Goal: Check status: Check status

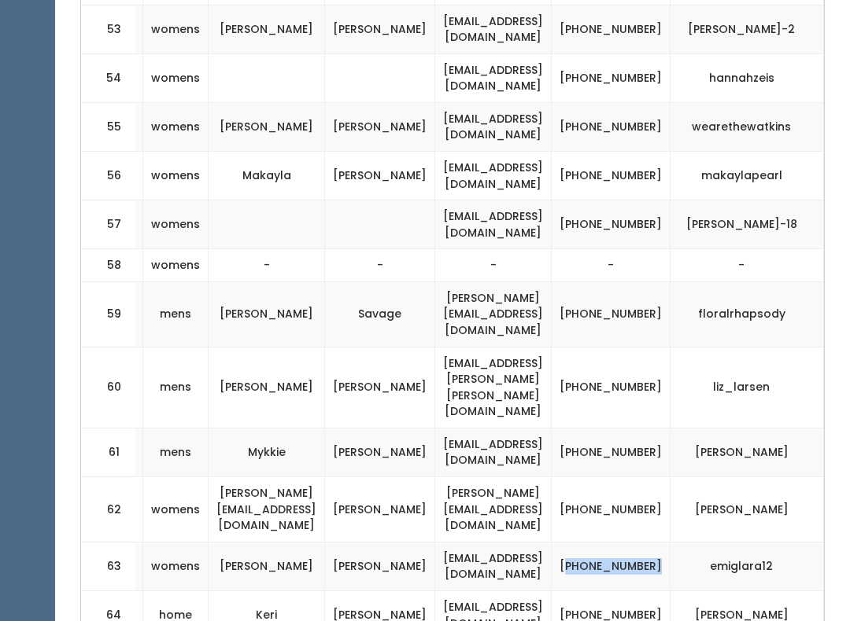
scroll to position [0, 310]
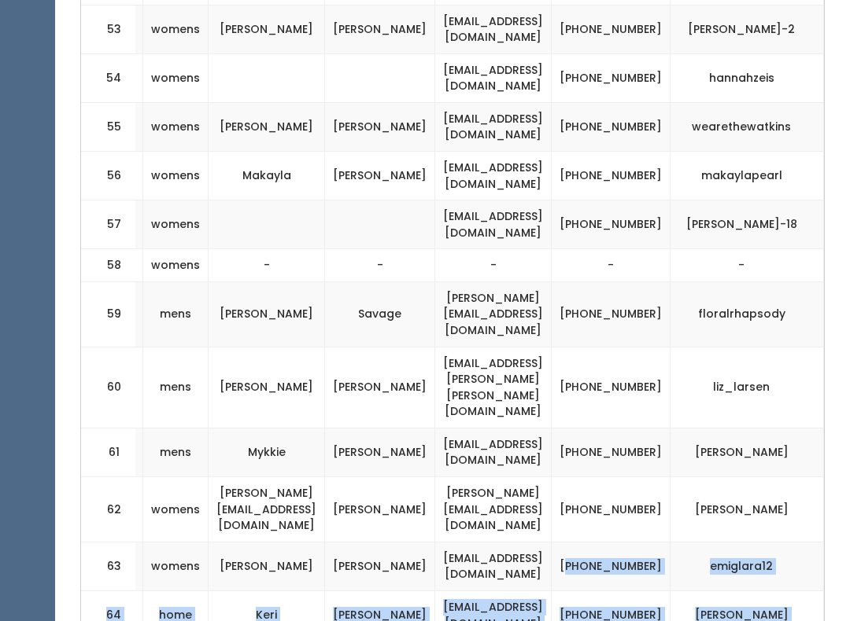
click at [809, 542] on td "emiglara12" at bounding box center [746, 566] width 153 height 49
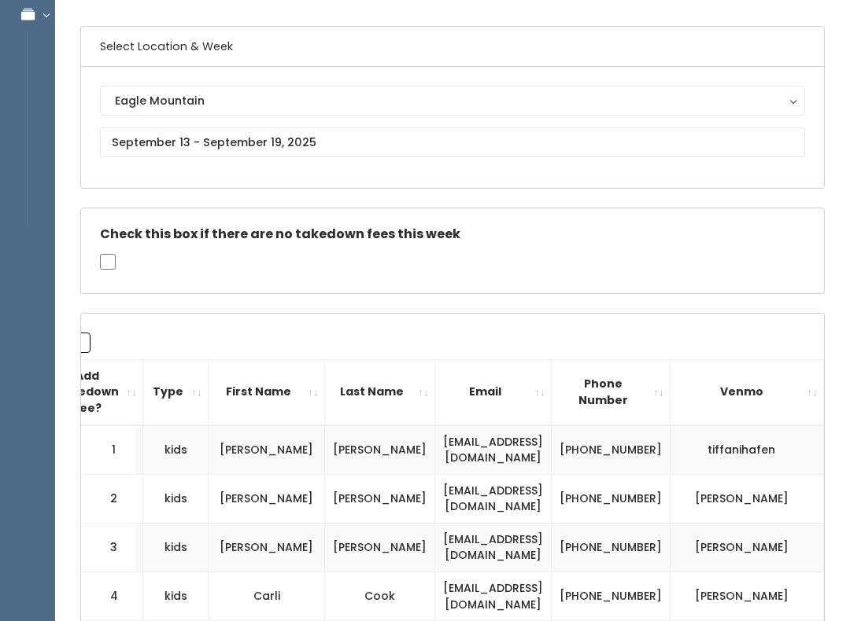
scroll to position [0, 0]
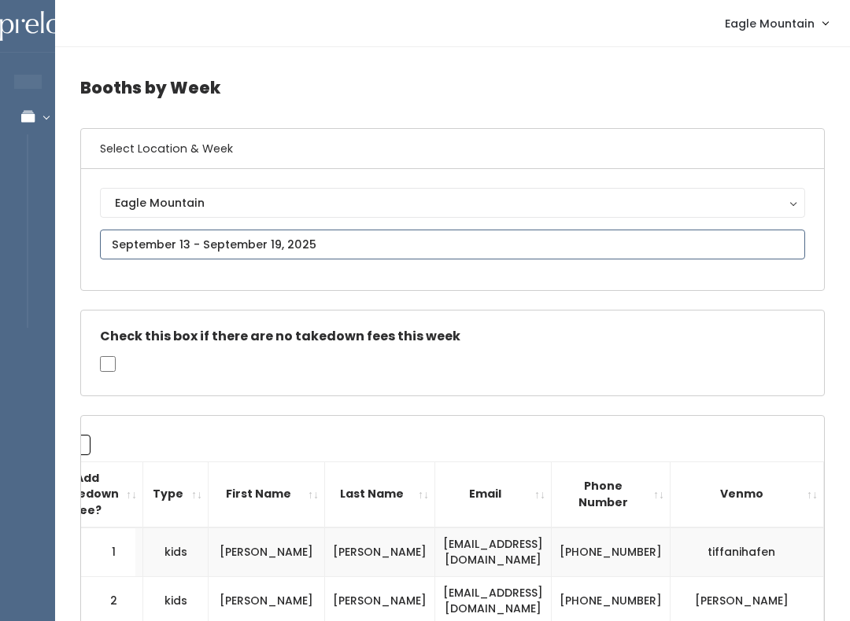
click at [470, 248] on input "text" at bounding box center [452, 245] width 705 height 30
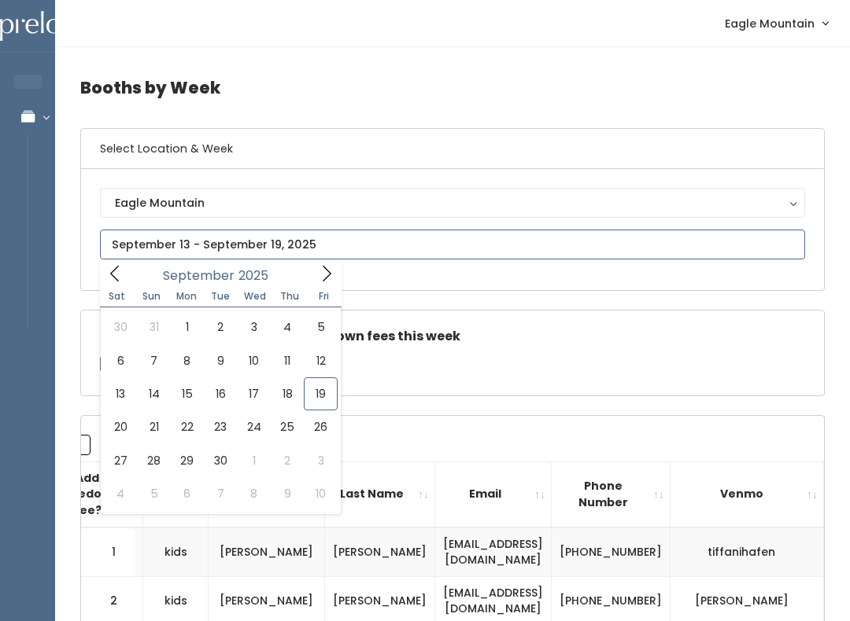
type input "September 20 to September 26"
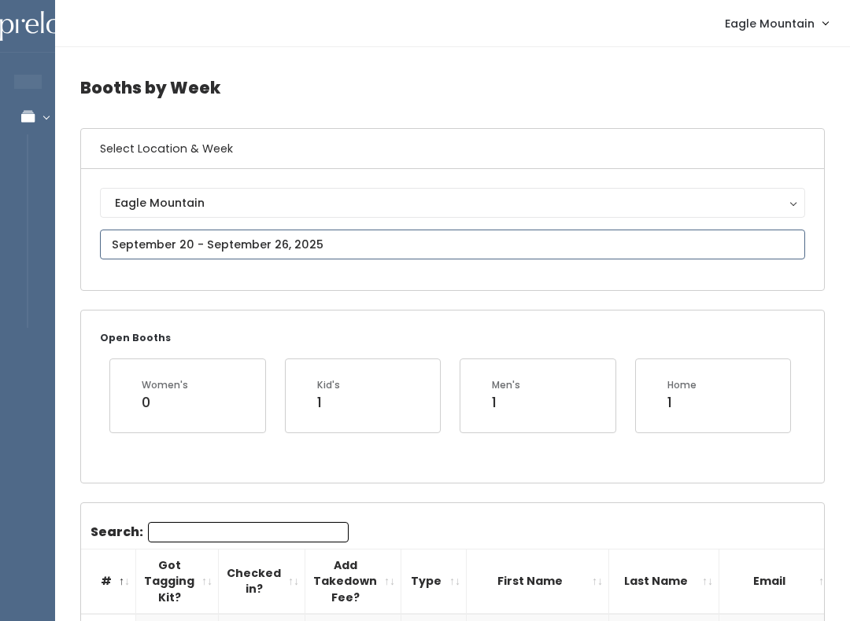
click at [305, 242] on input "text" at bounding box center [452, 245] width 705 height 30
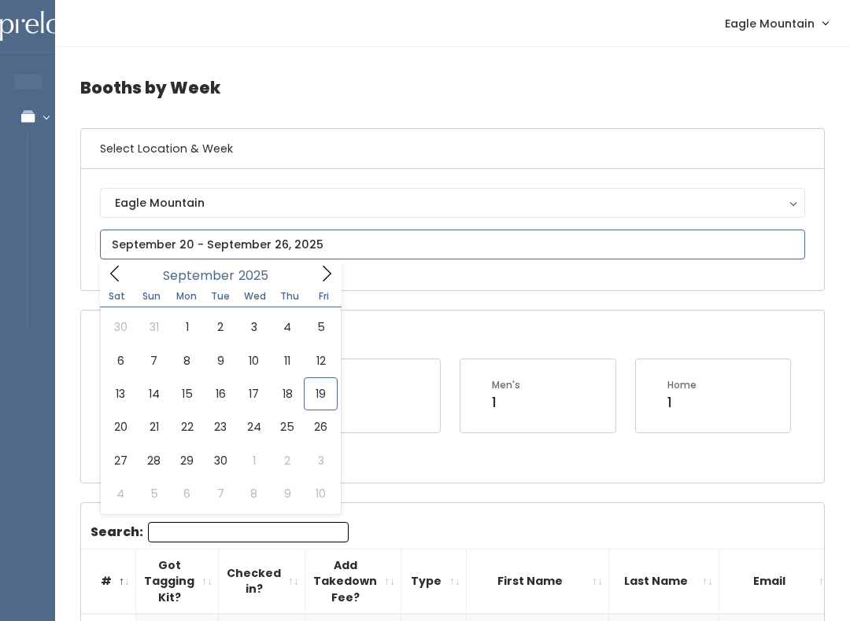
type input "[DATE] to [DATE]"
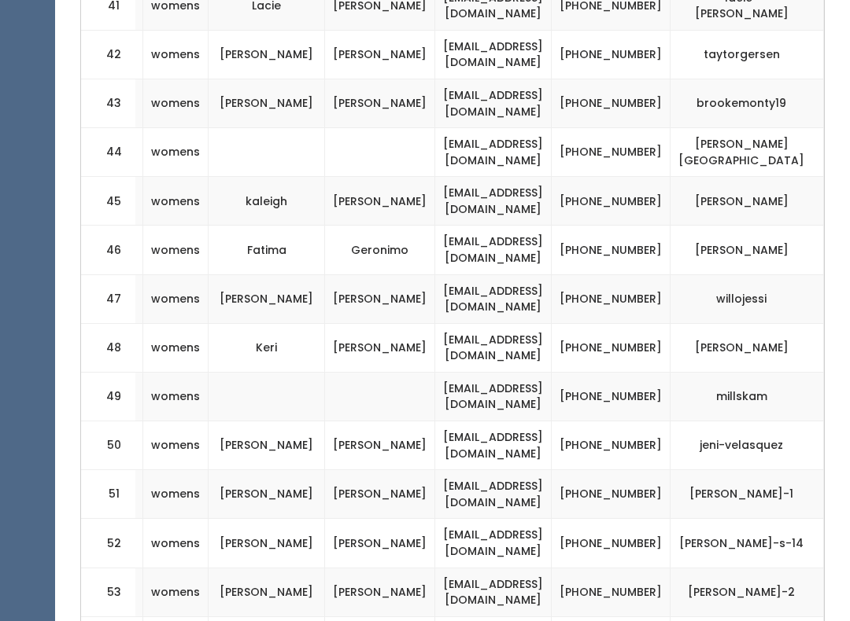
scroll to position [0, 310]
click at [626, 519] on td "[PHONE_NUMBER]" at bounding box center [610, 543] width 119 height 49
